Goal: Transaction & Acquisition: Purchase product/service

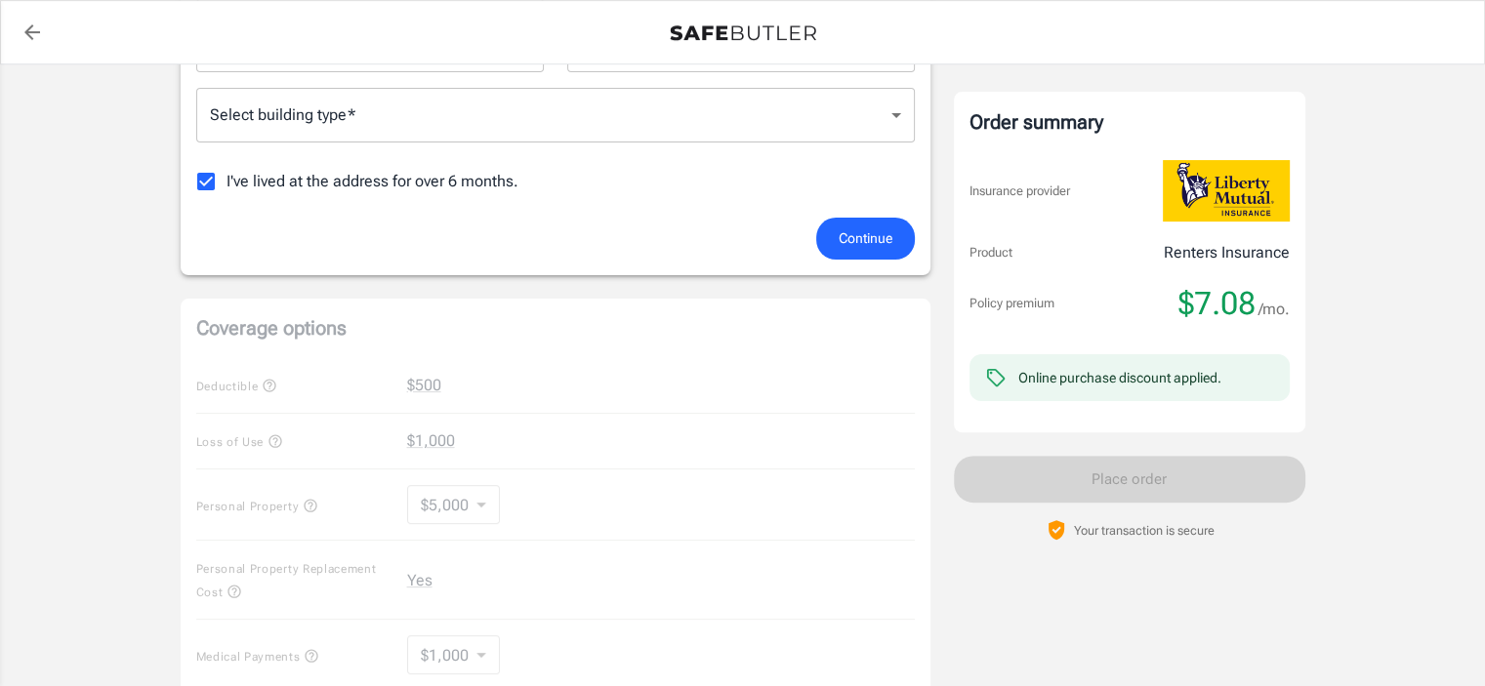
scroll to position [488, 0]
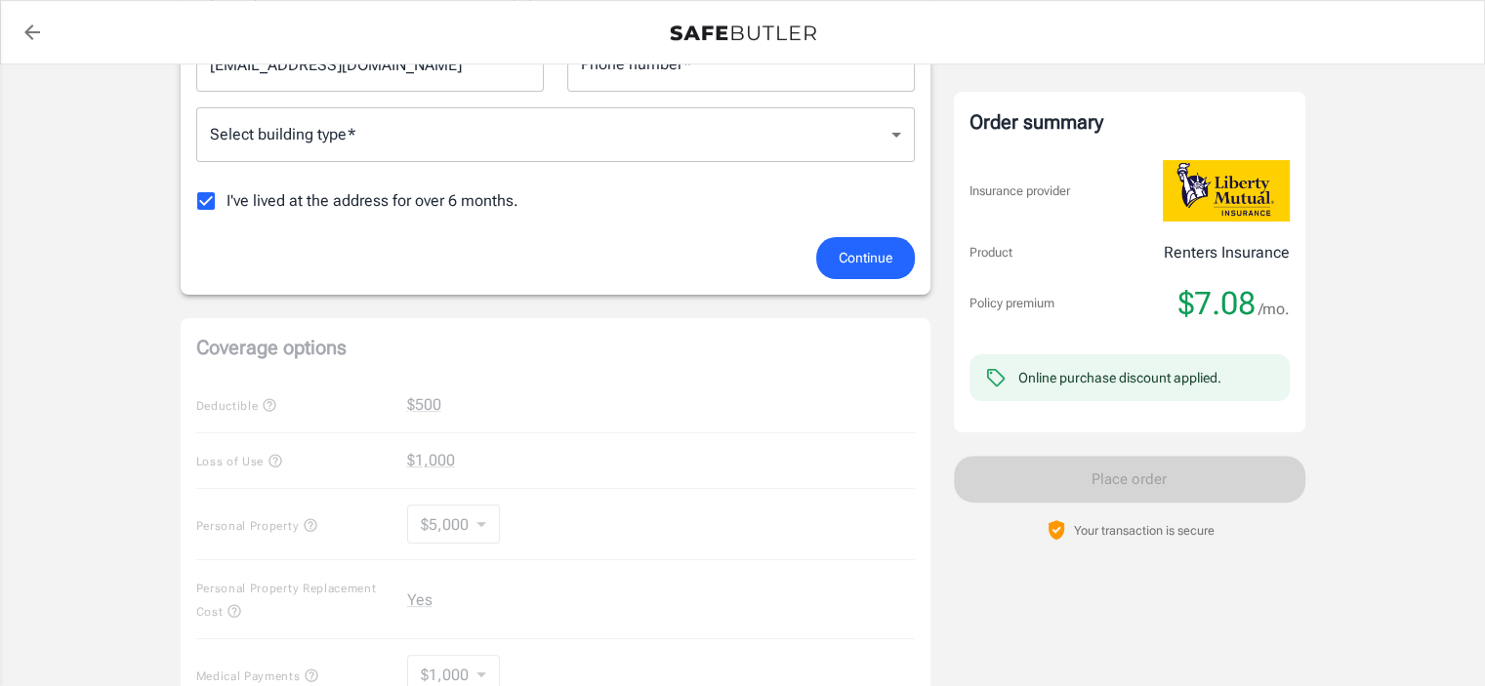
click at [292, 207] on span "I've lived at the address for over 6 months." at bounding box center [372, 200] width 292 height 23
click at [226, 207] on input "I've lived at the address for over 6 months." at bounding box center [205, 201] width 41 height 41
checkbox input "false"
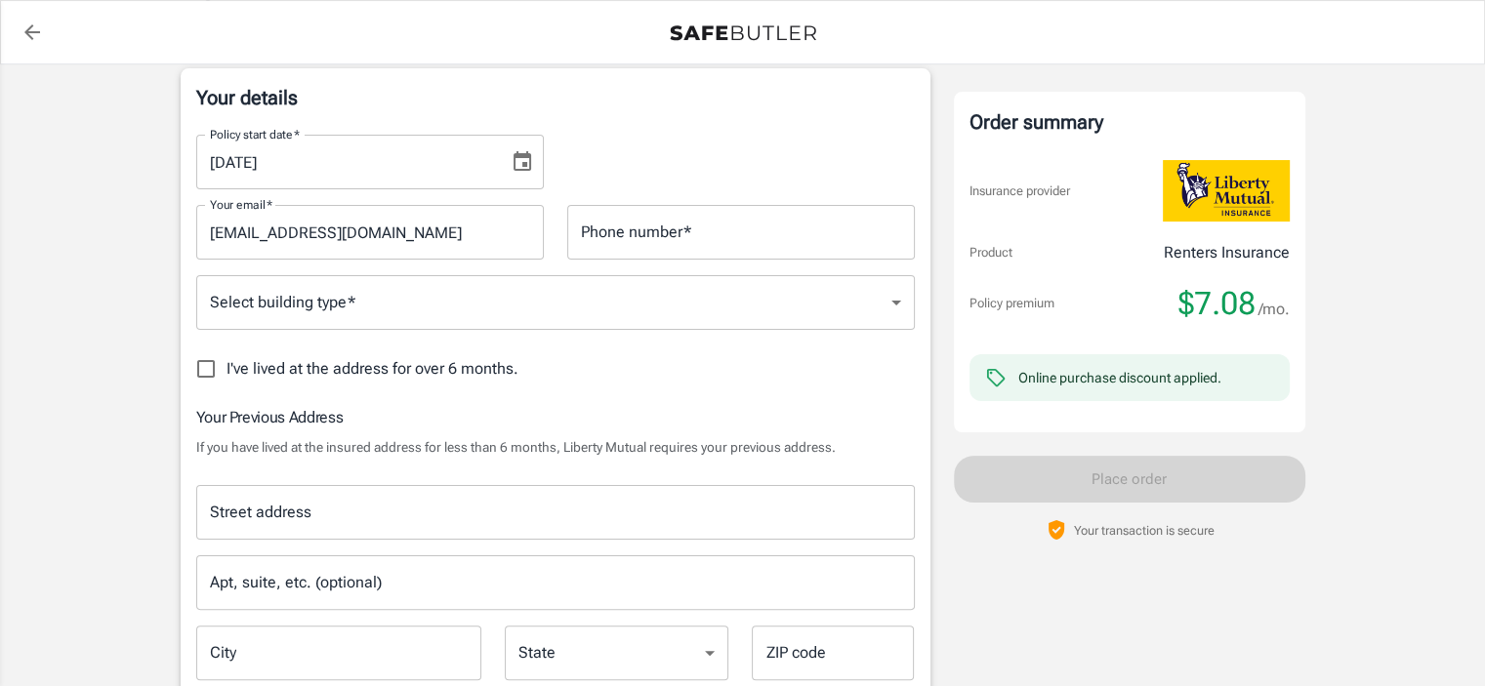
scroll to position [293, 0]
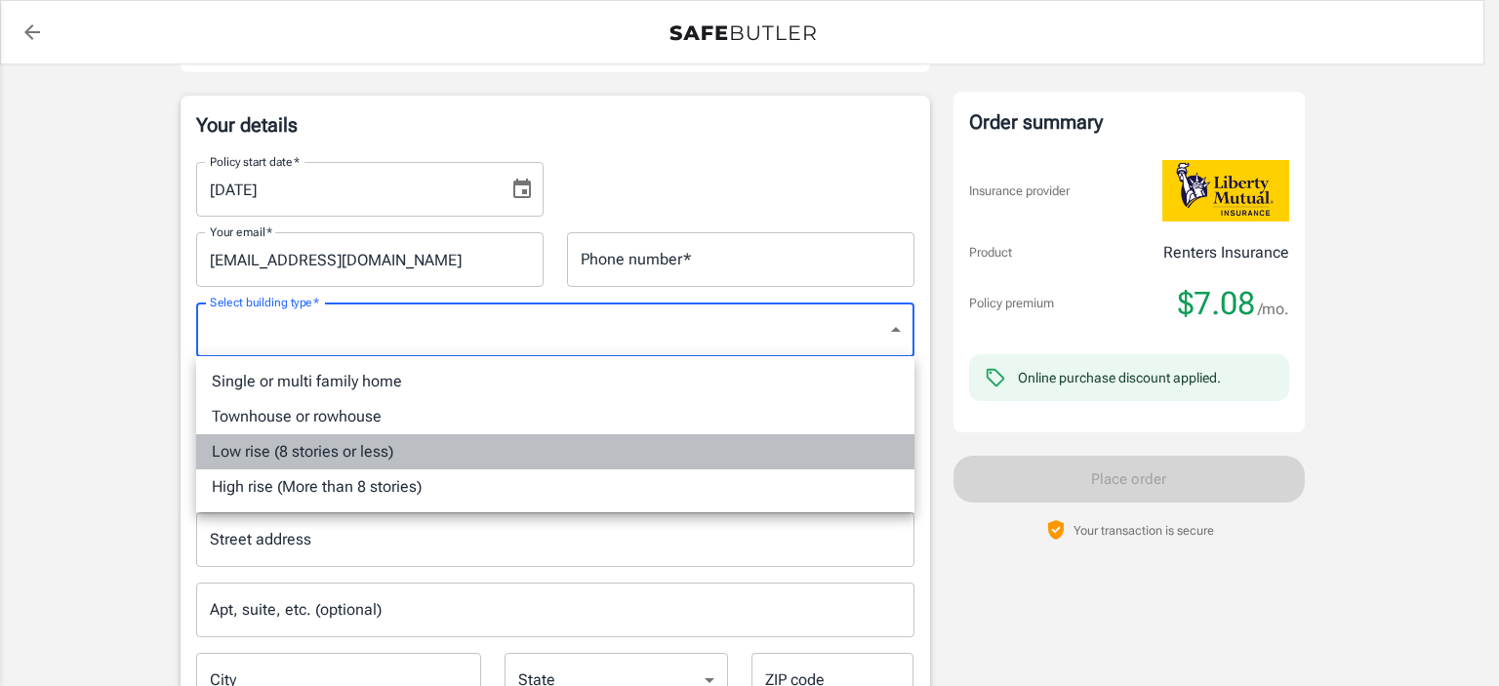
click at [394, 447] on li "Low rise (8 stories or less)" at bounding box center [555, 451] width 718 height 35
type input "lowrise"
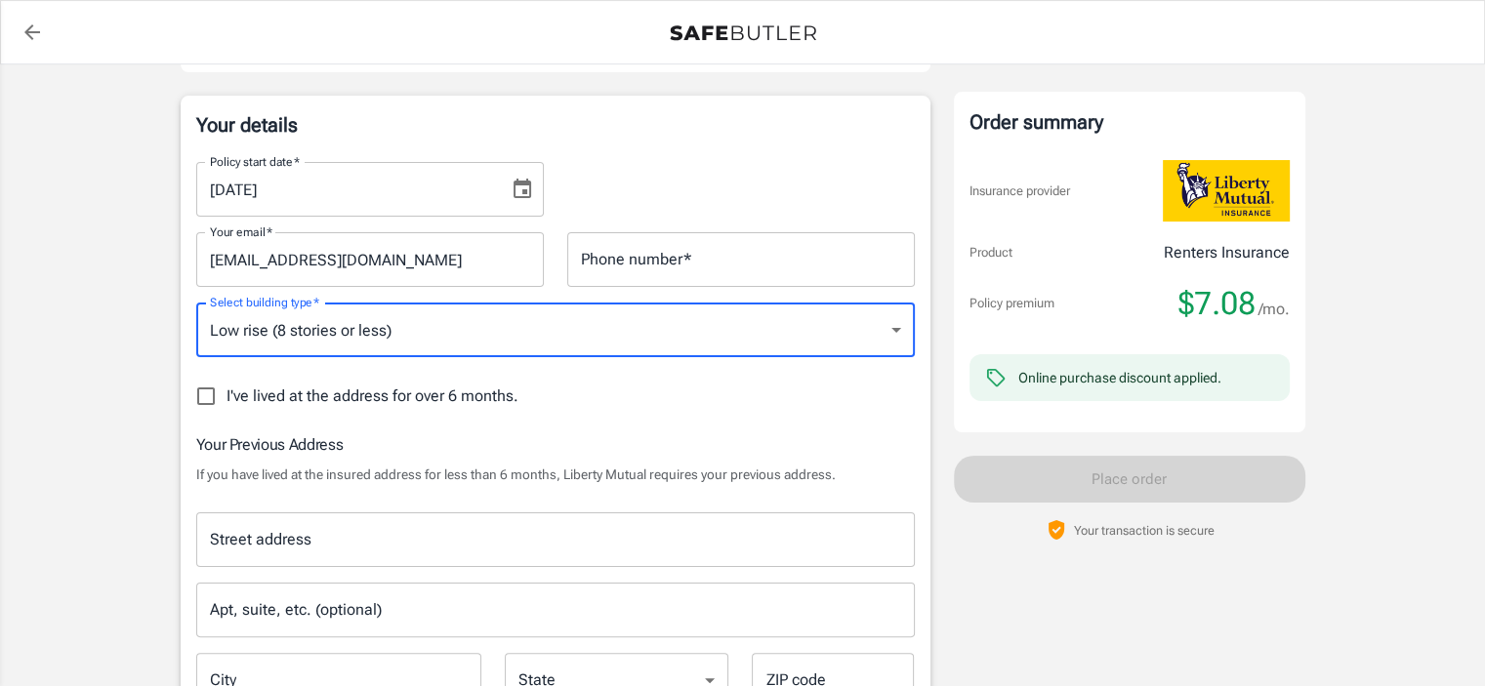
scroll to position [488, 0]
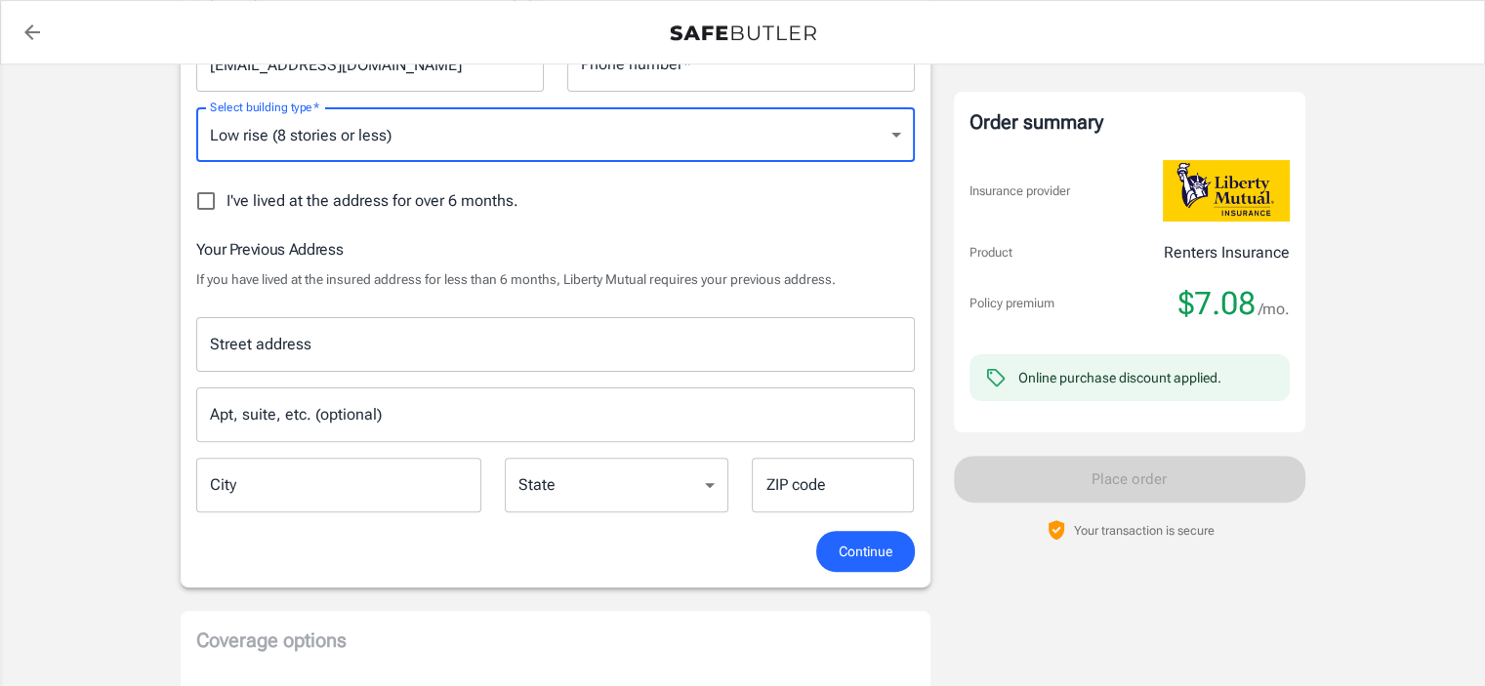
click at [358, 366] on div "Street address" at bounding box center [555, 344] width 718 height 55
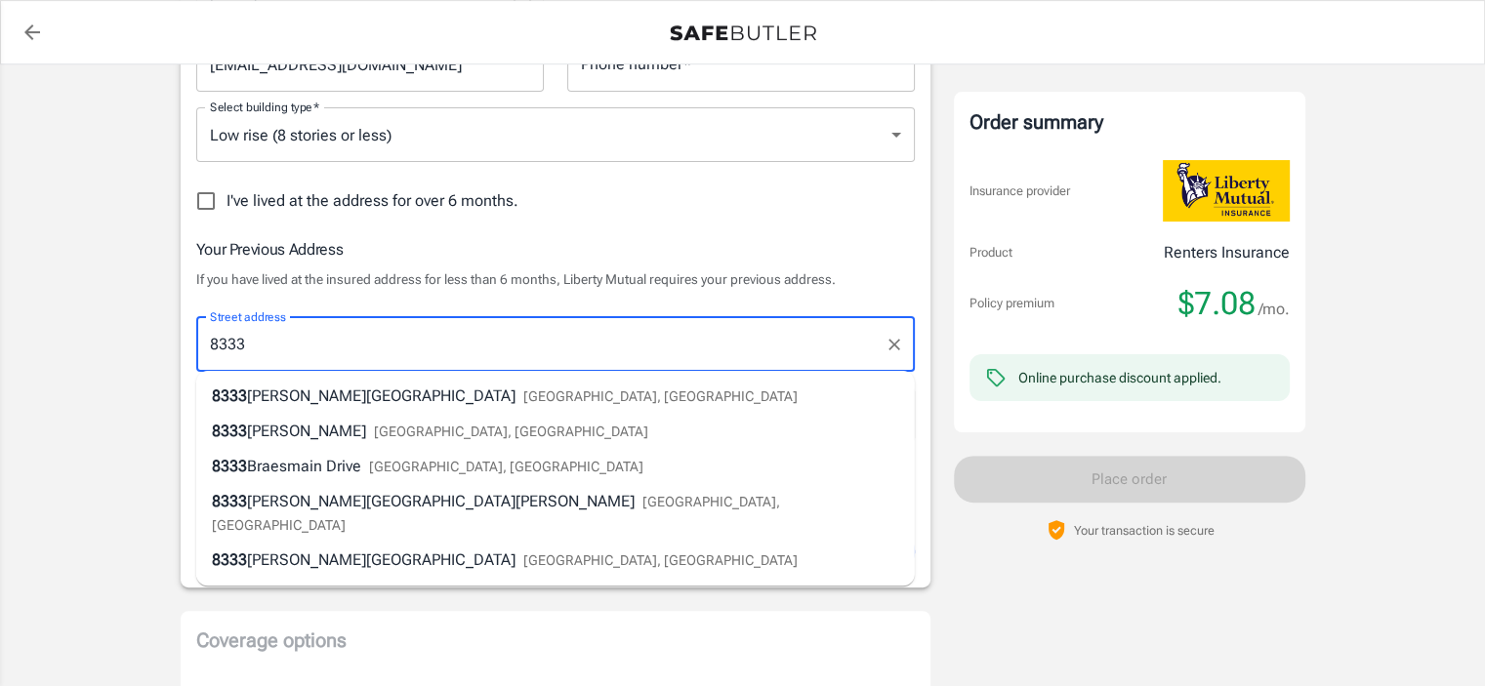
click at [392, 469] on span "[GEOGRAPHIC_DATA], [GEOGRAPHIC_DATA]" at bounding box center [506, 467] width 274 height 16
type input "[STREET_ADDRESS]"
type input "[GEOGRAPHIC_DATA]"
select select "[GEOGRAPHIC_DATA]"
type input "77025"
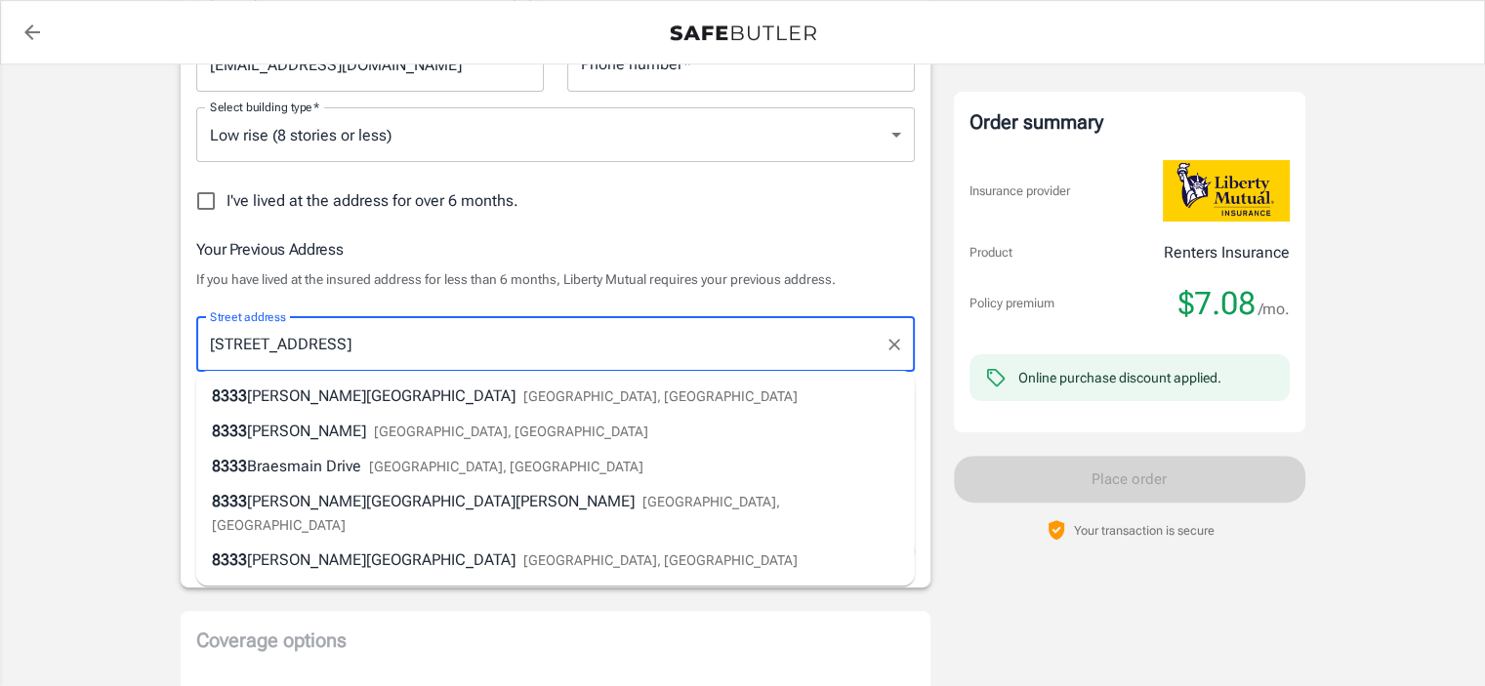
type input "[STREET_ADDRESS]"
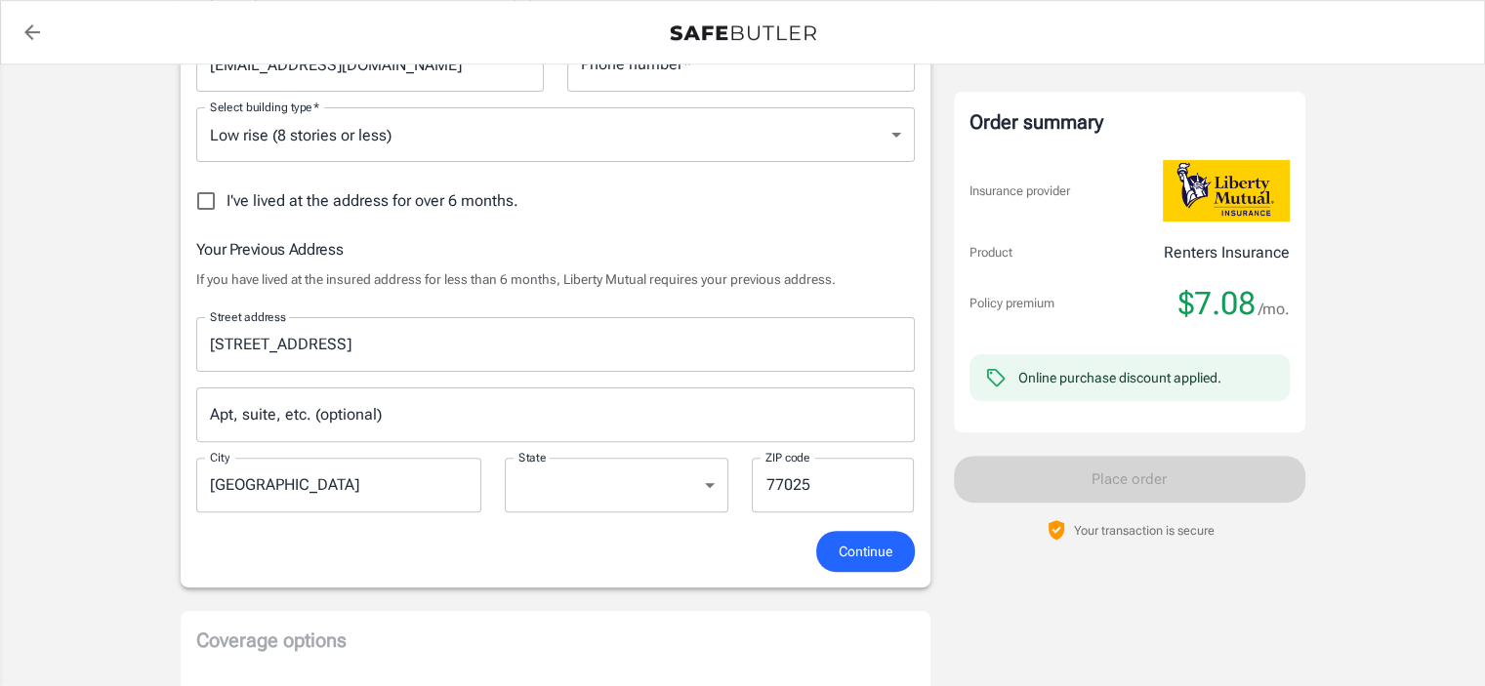
click at [371, 413] on input "Apt, suite, etc. (optional)" at bounding box center [555, 414] width 718 height 55
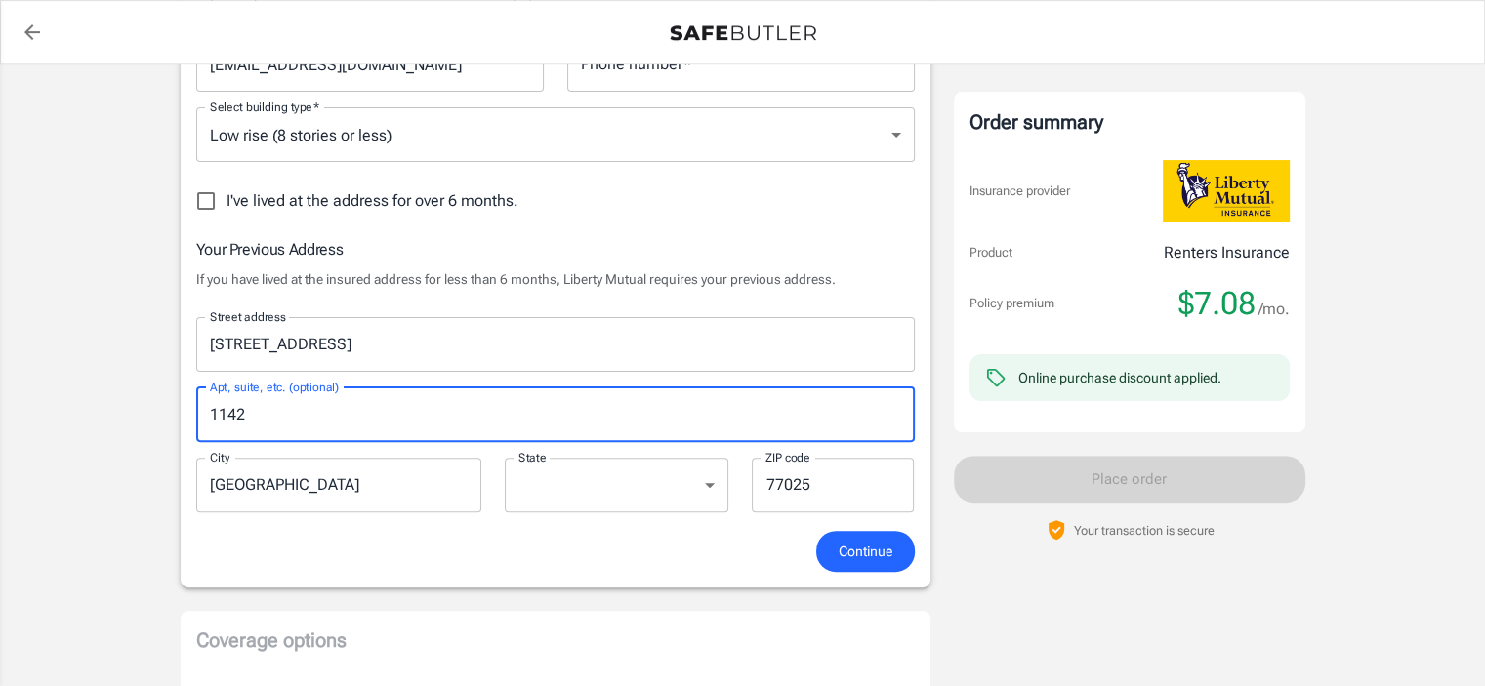
type input "1142"
click at [871, 547] on span "Continue" at bounding box center [865, 552] width 54 height 24
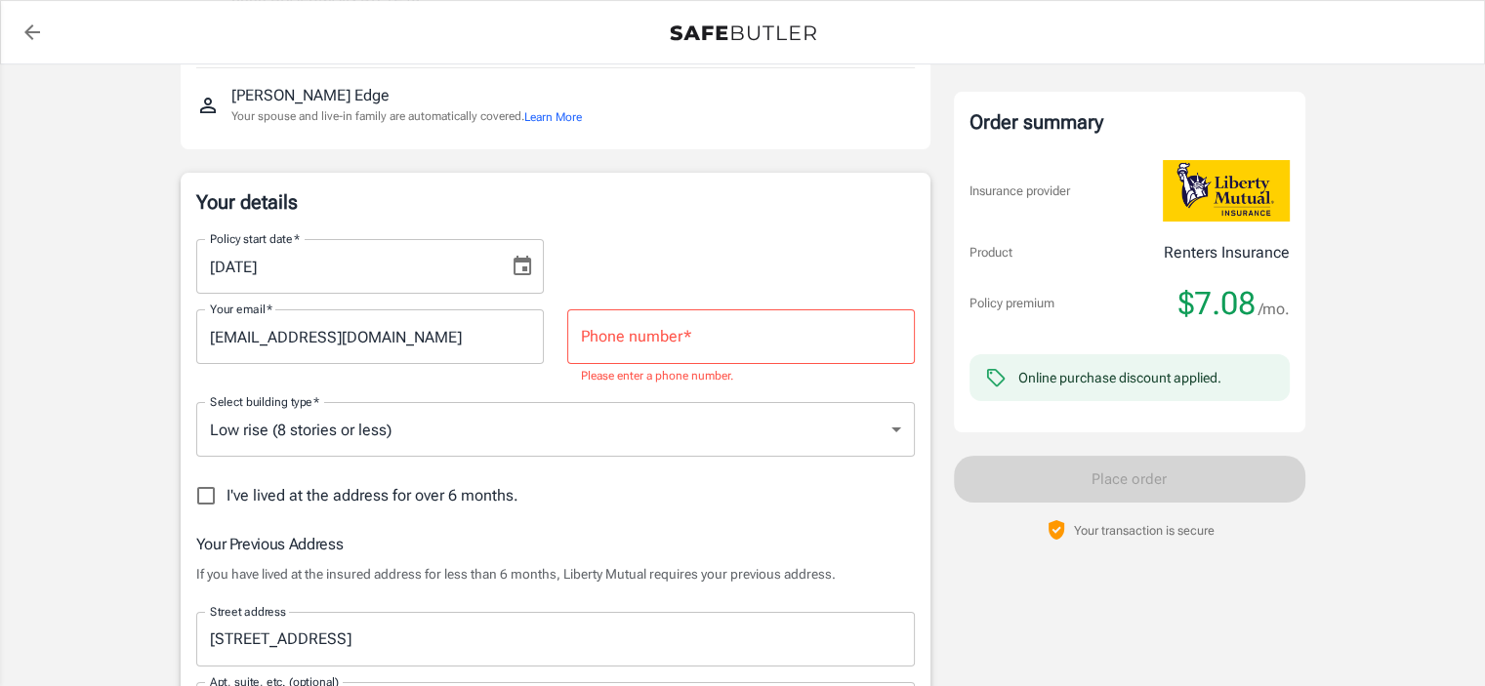
scroll to position [208, 0]
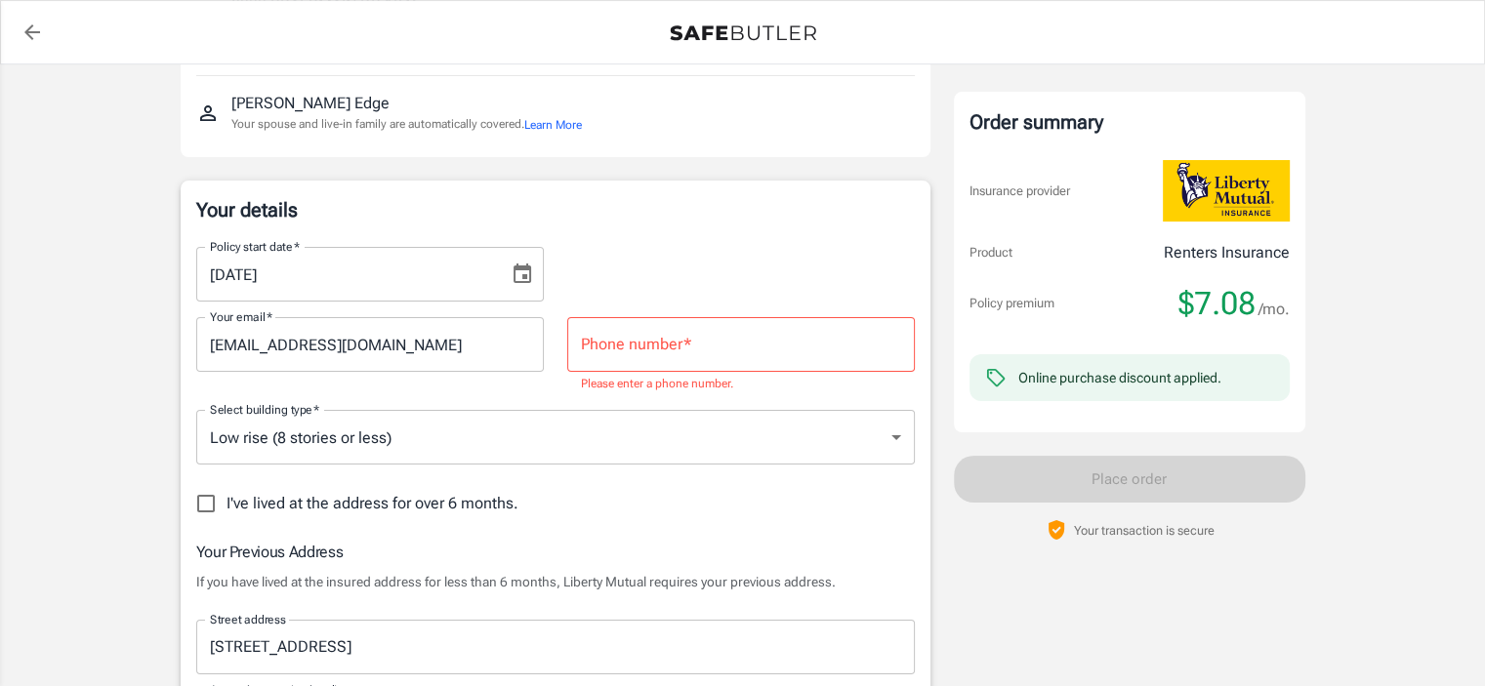
click at [640, 343] on input "Phone number   *" at bounding box center [740, 344] width 347 height 55
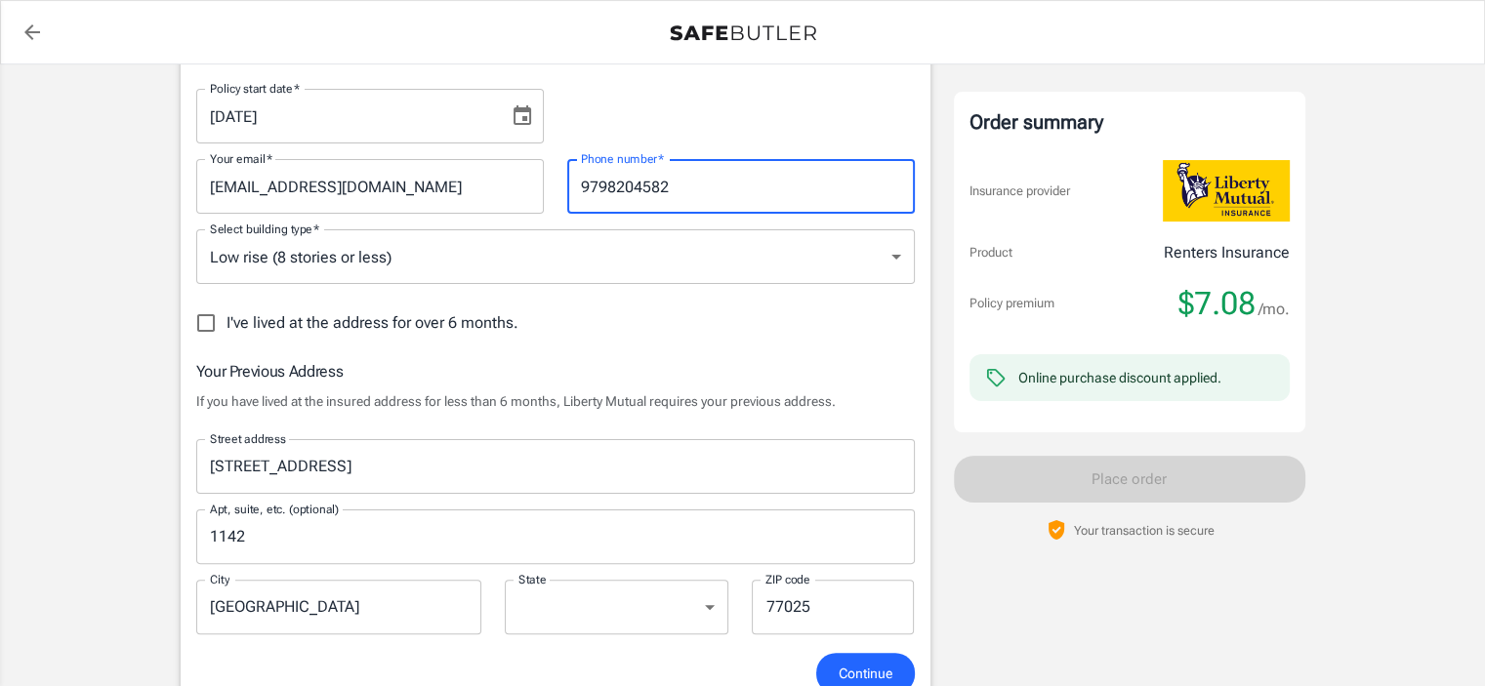
scroll to position [306, 0]
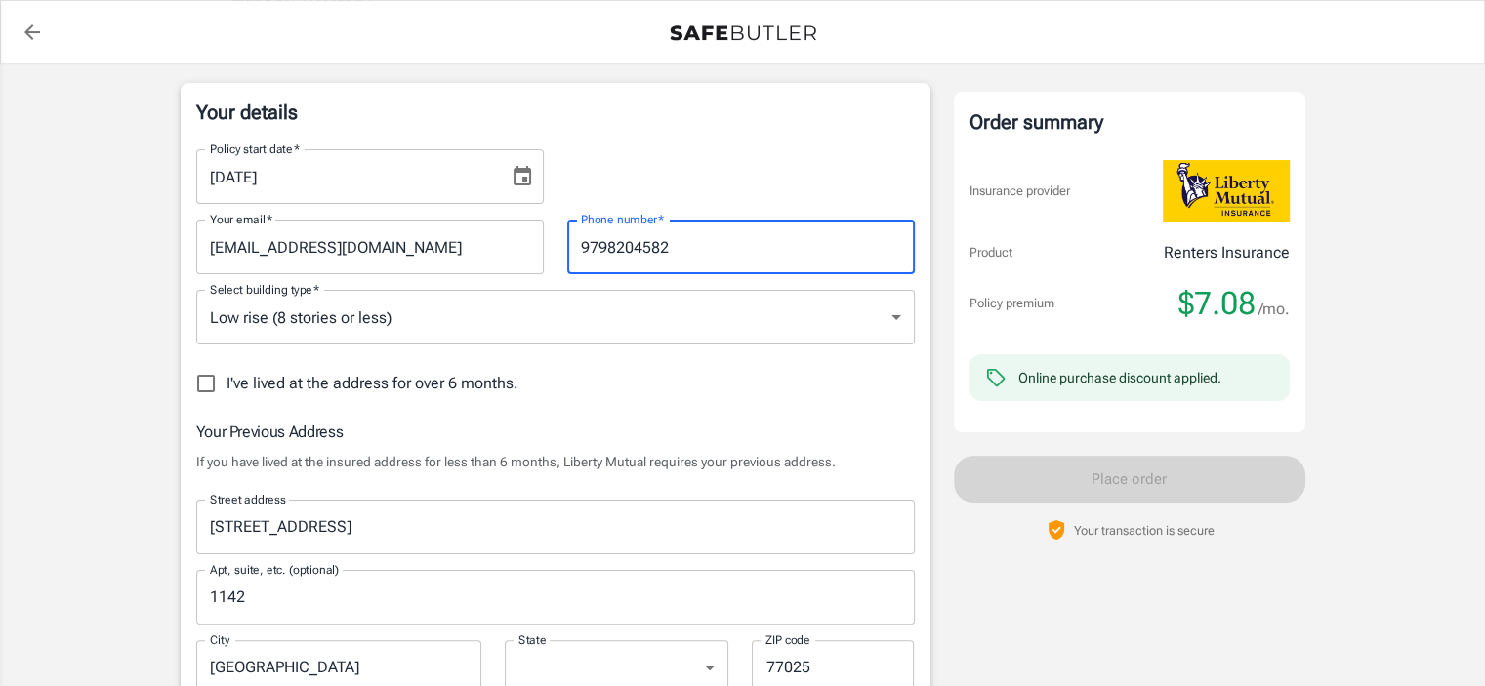
type input "9798204582"
click at [523, 179] on icon "Choose date, selected date is Oct 2, 2025" at bounding box center [522, 176] width 18 height 20
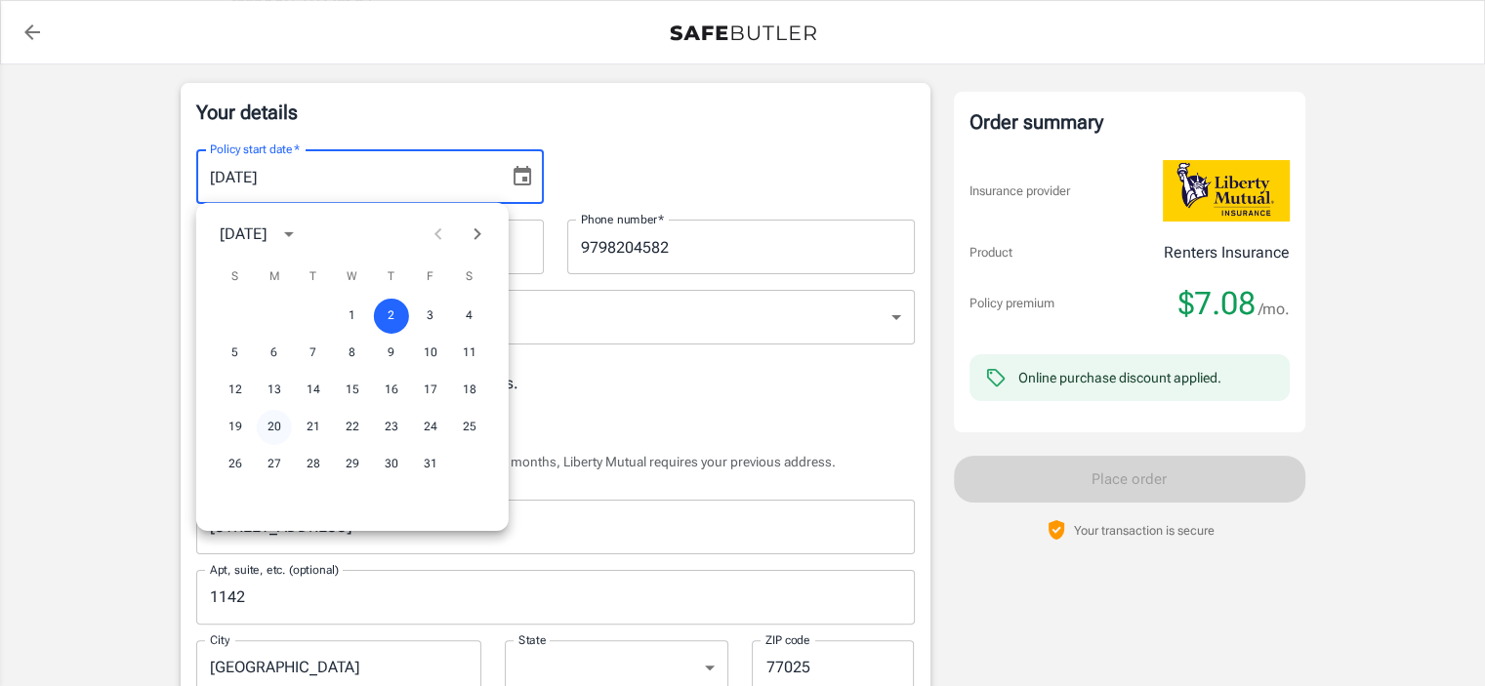
click at [276, 421] on button "20" at bounding box center [274, 427] width 35 height 35
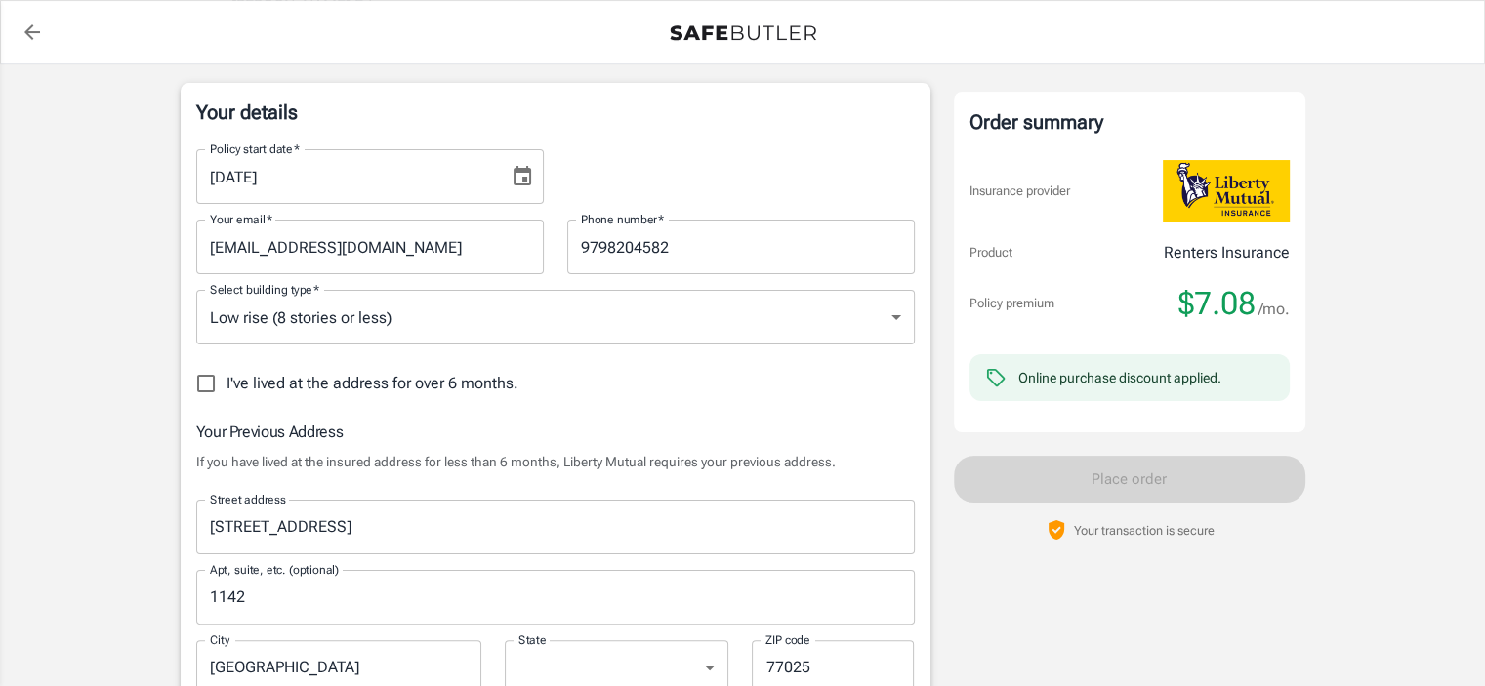
type input "[DATE]"
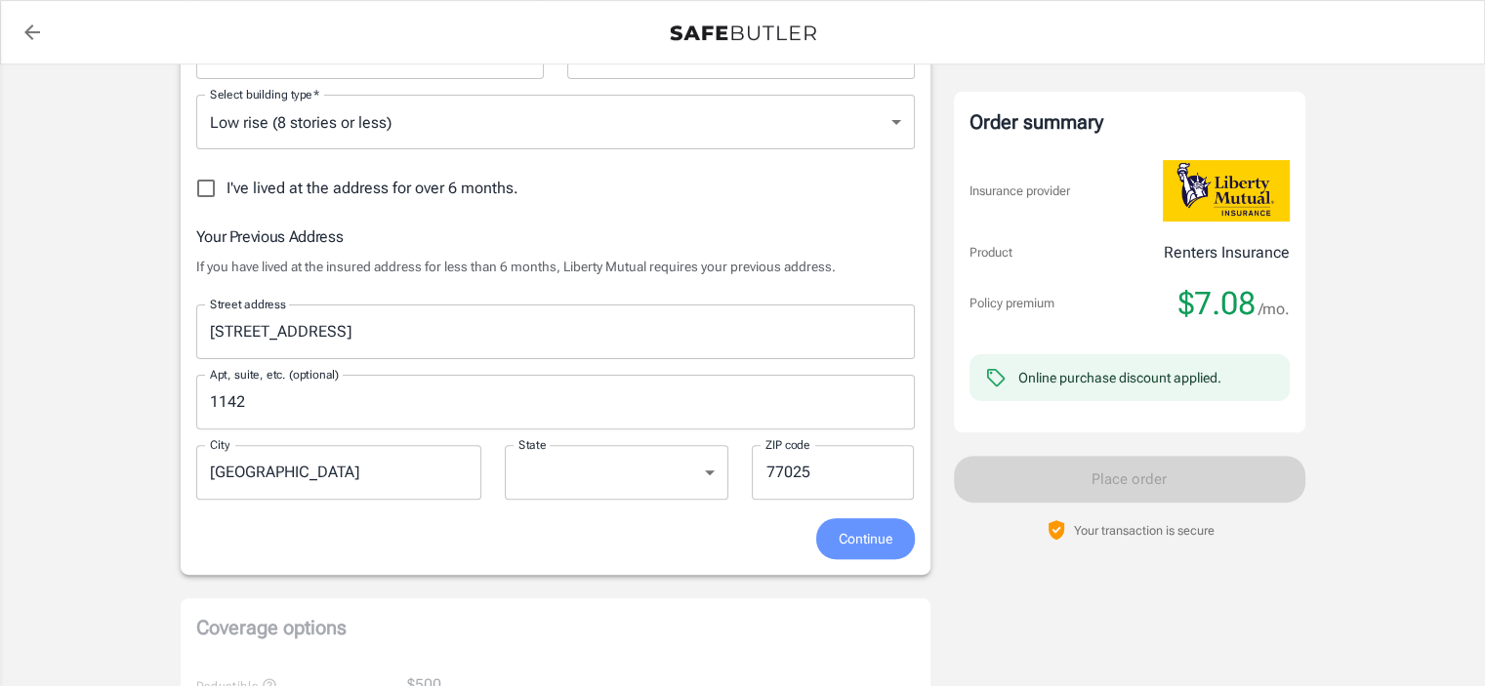
click at [838, 537] on span "Continue" at bounding box center [865, 539] width 54 height 24
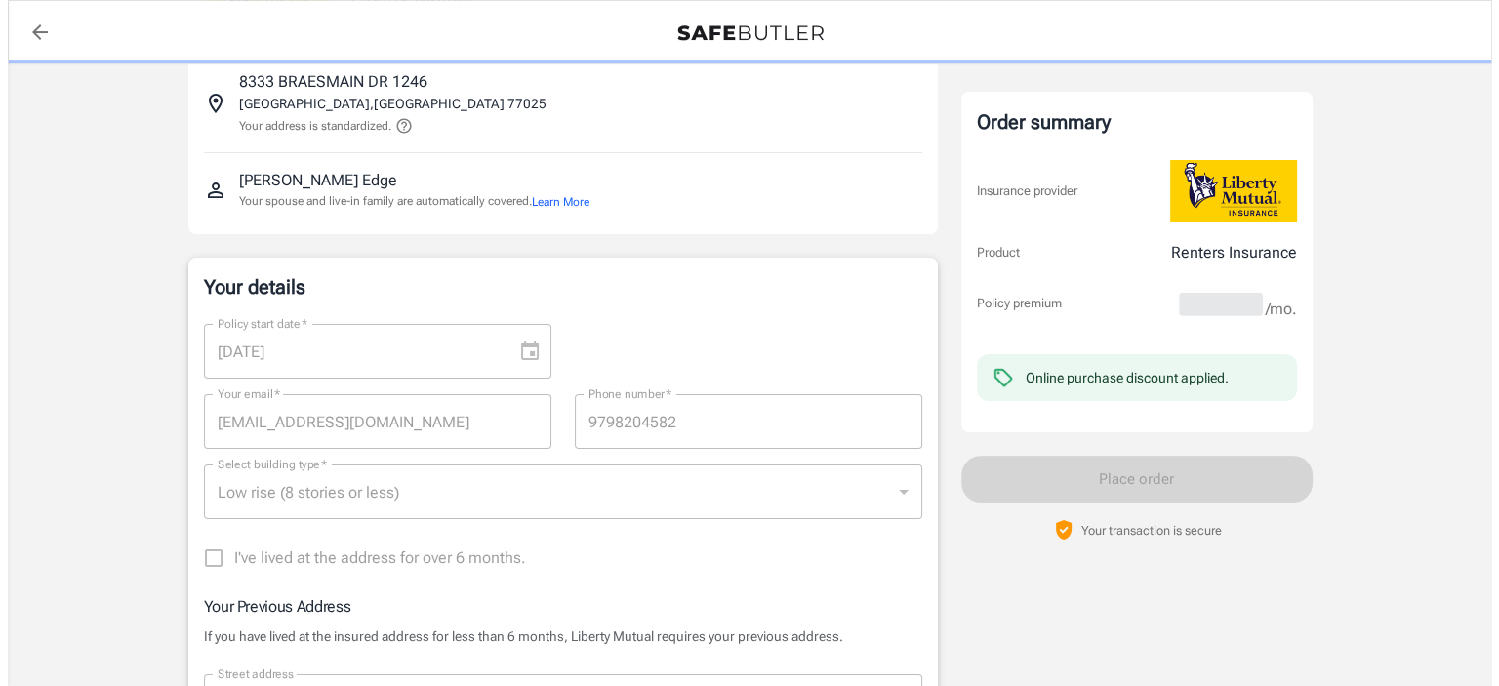
scroll to position [110, 0]
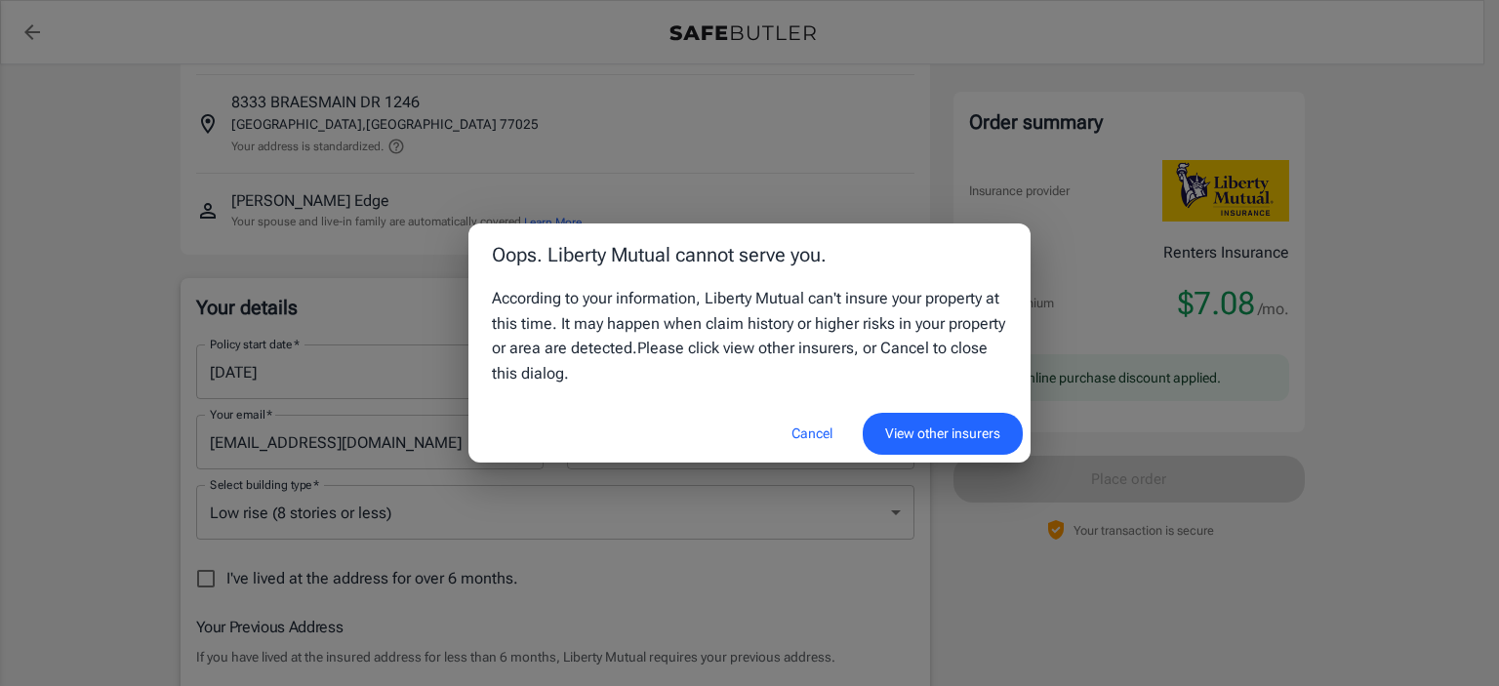
click at [892, 430] on button "View other insurers" at bounding box center [943, 434] width 160 height 42
